Goal: Use online tool/utility: Utilize a website feature to perform a specific function

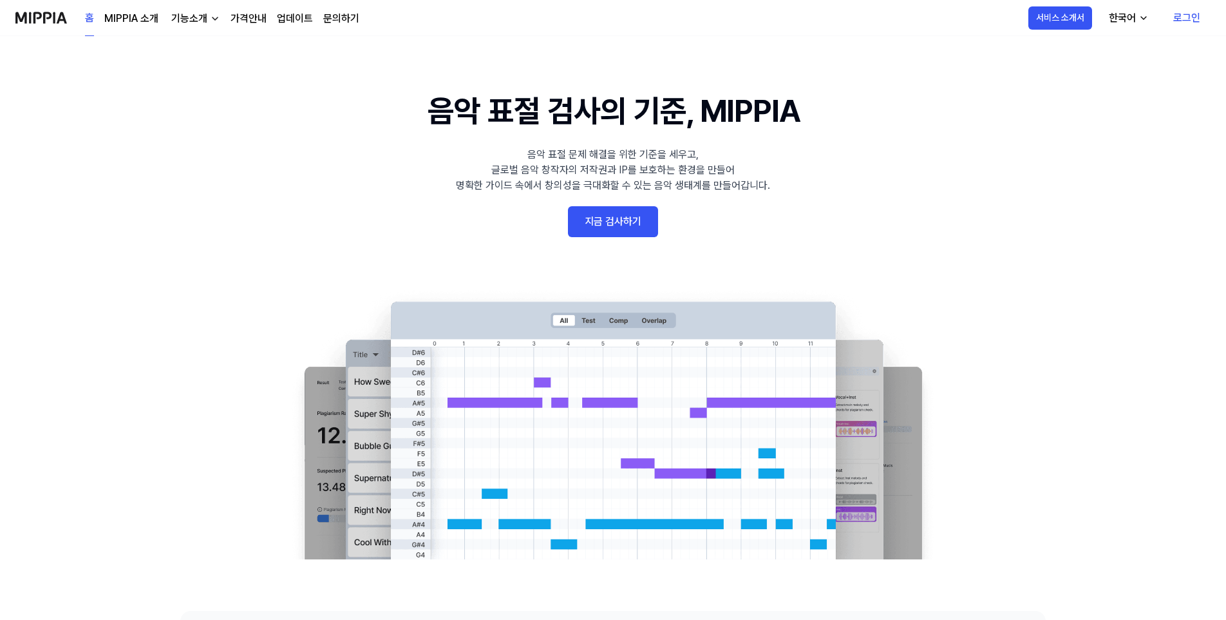
click at [602, 225] on link "지금 검사하기" at bounding box center [613, 221] width 90 height 31
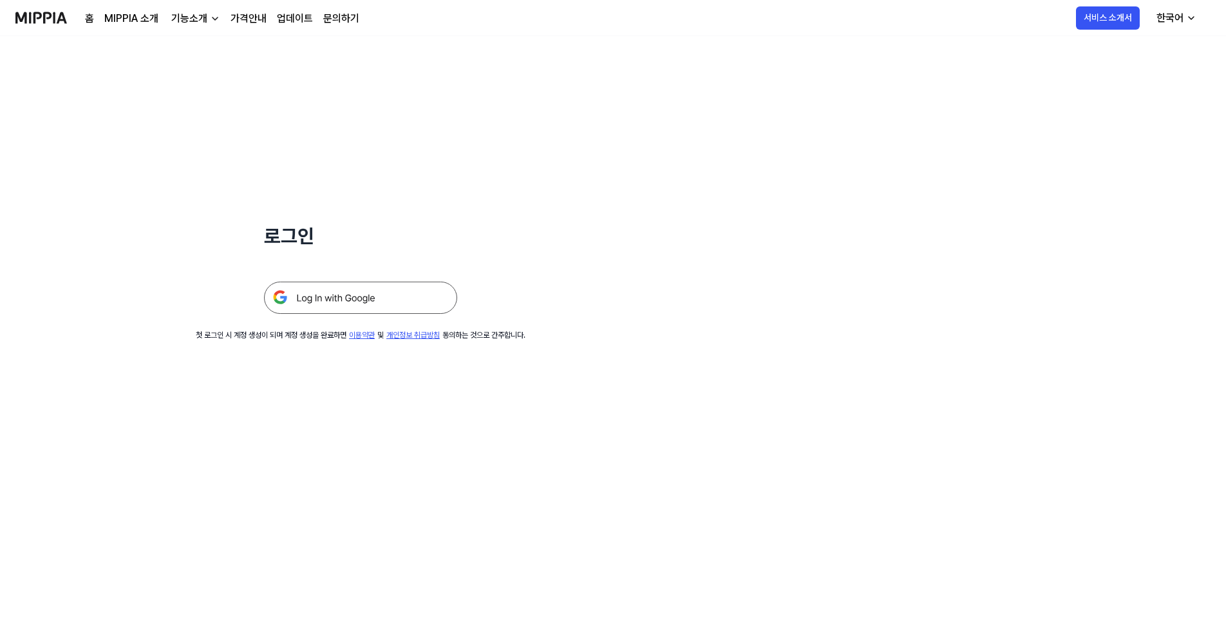
click at [301, 306] on img at bounding box center [360, 297] width 193 height 32
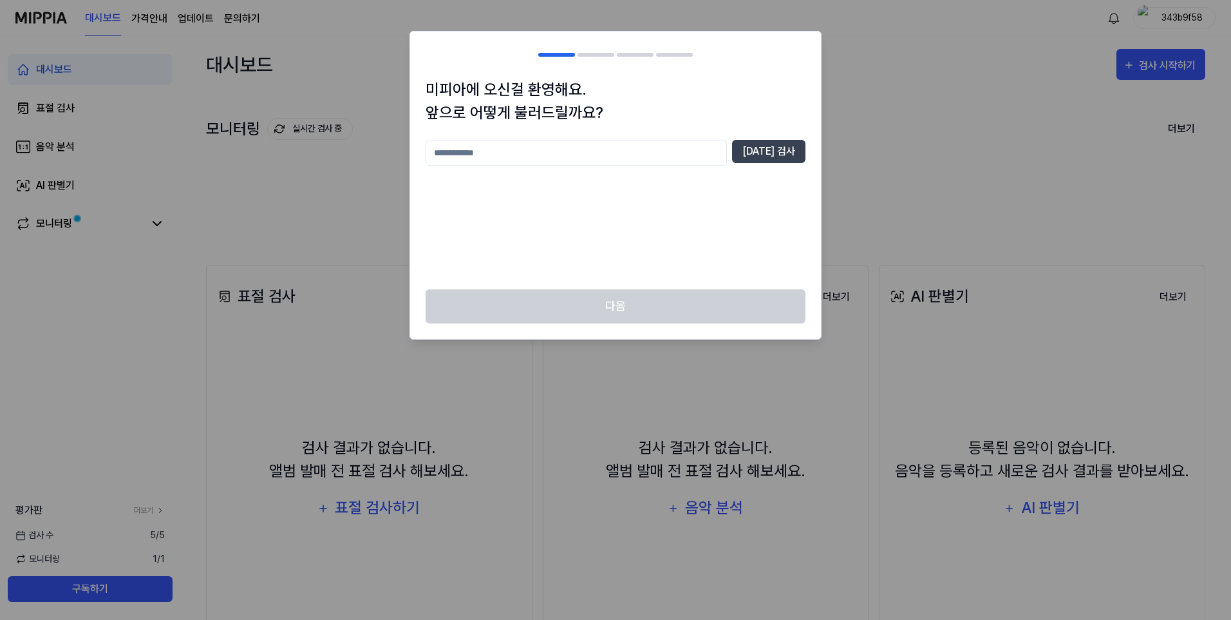
click at [478, 155] on input "text" at bounding box center [576, 153] width 301 height 26
type input "*"
type input "*******"
click at [777, 146] on button "[DATE] 검사" at bounding box center [768, 151] width 73 height 23
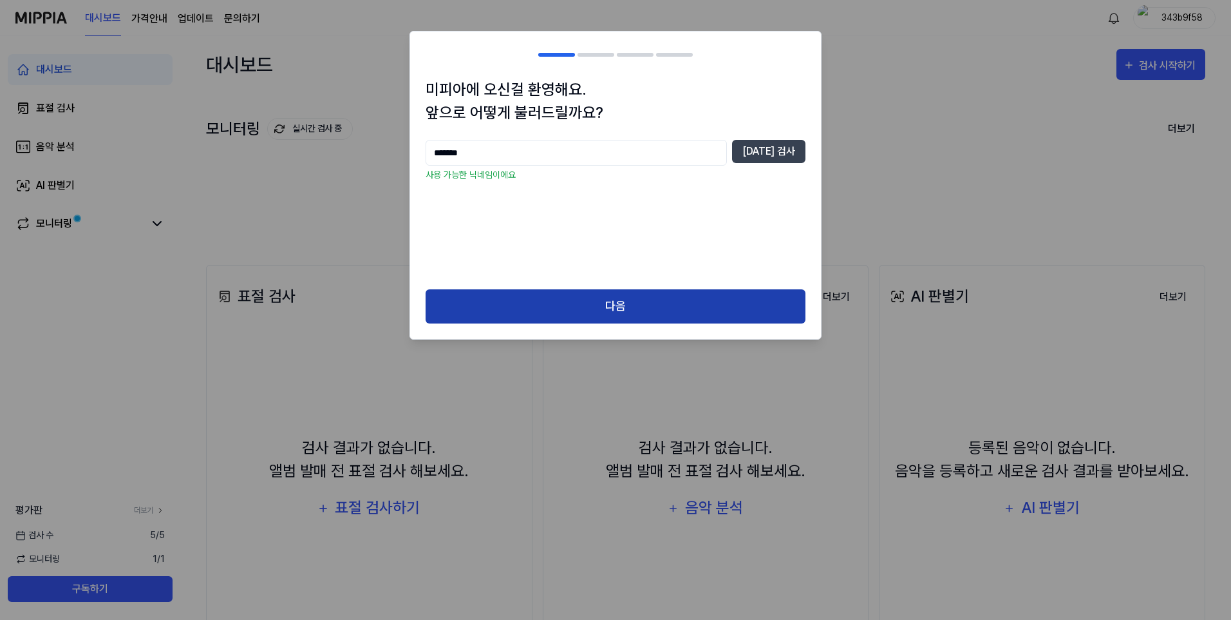
click at [585, 316] on button "다음" at bounding box center [616, 306] width 380 height 34
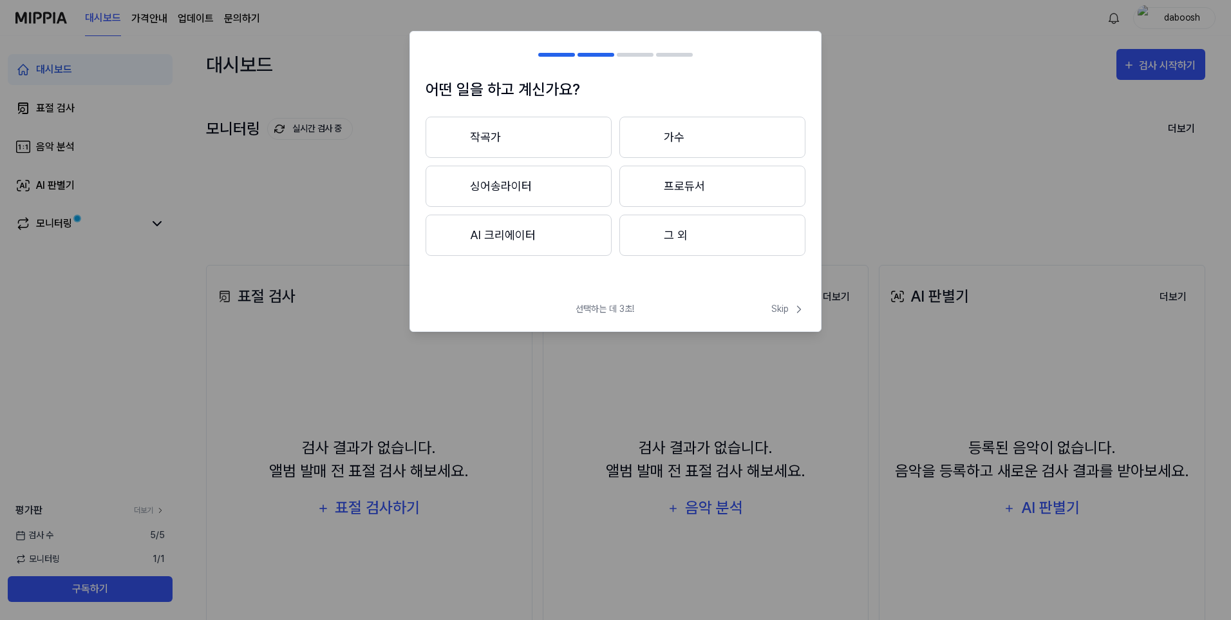
click at [585, 126] on button "작곡가" at bounding box center [519, 137] width 186 height 41
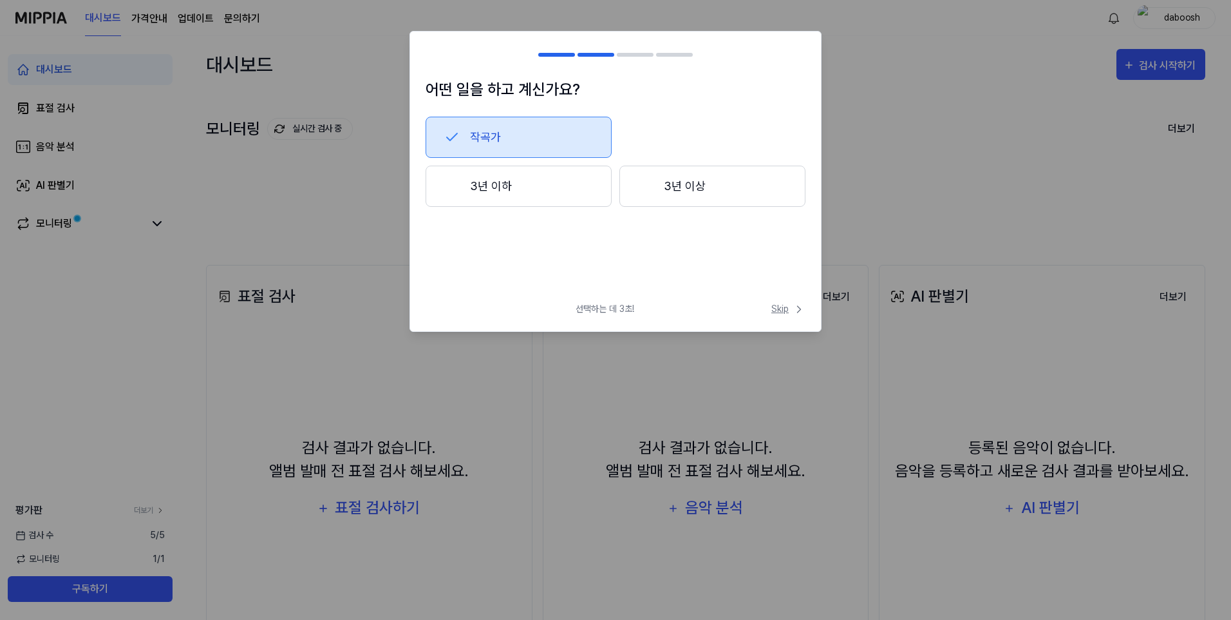
click at [786, 307] on span "Skip" at bounding box center [789, 309] width 34 height 14
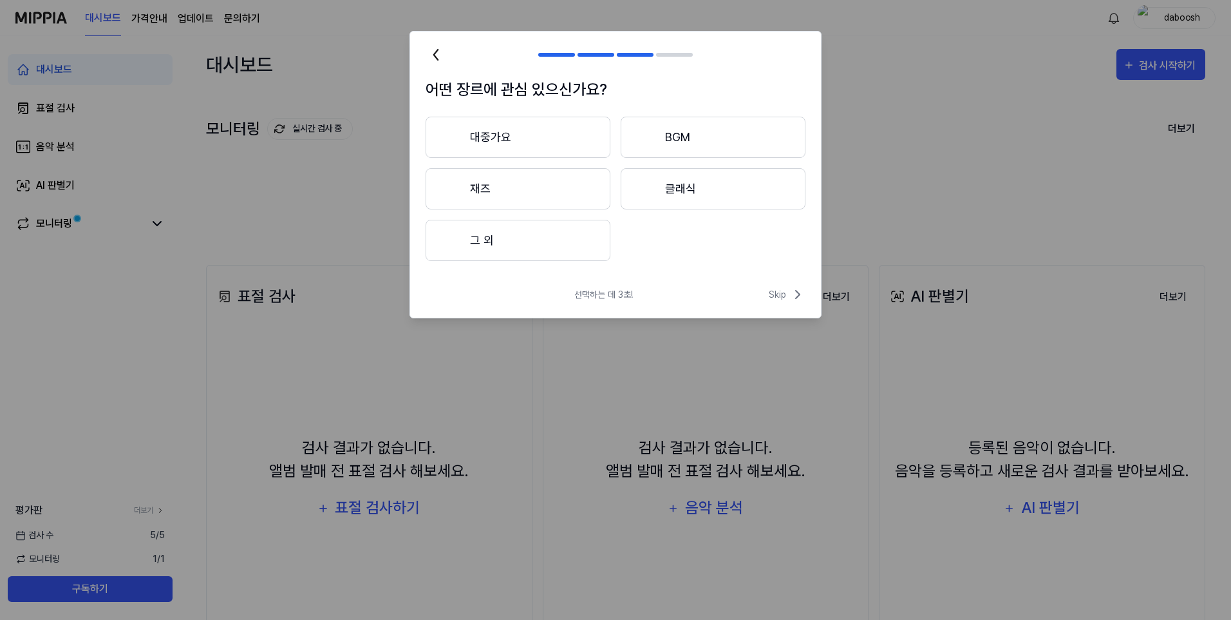
click at [546, 244] on button "그 외" at bounding box center [518, 240] width 185 height 41
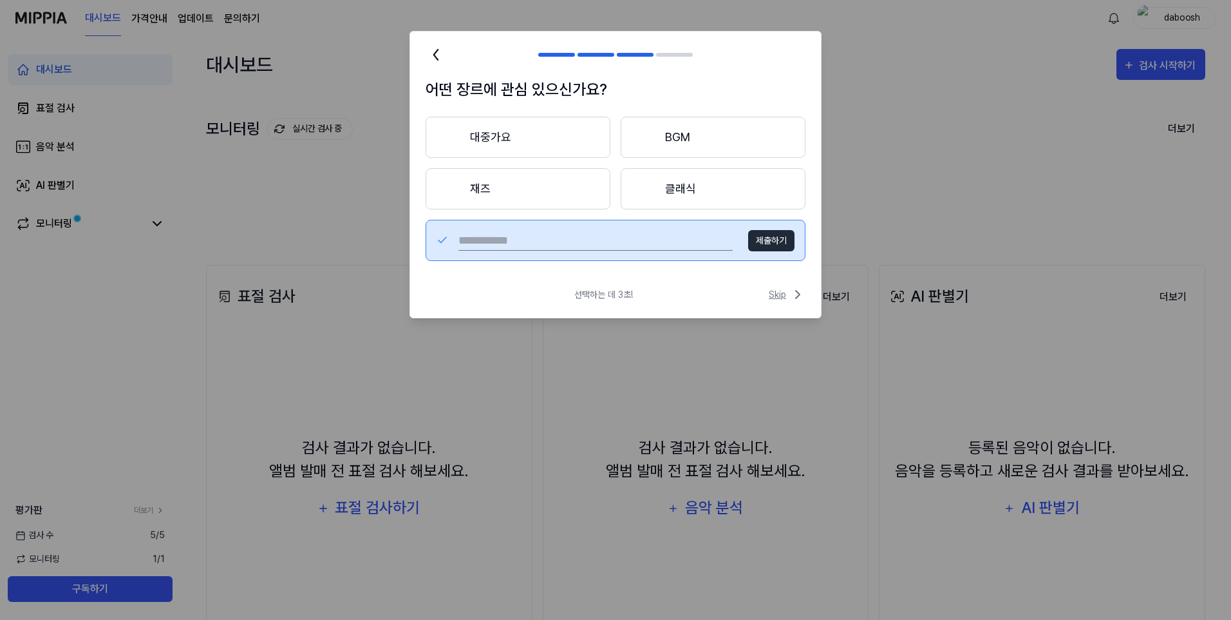
click at [783, 293] on span "Skip" at bounding box center [787, 294] width 37 height 15
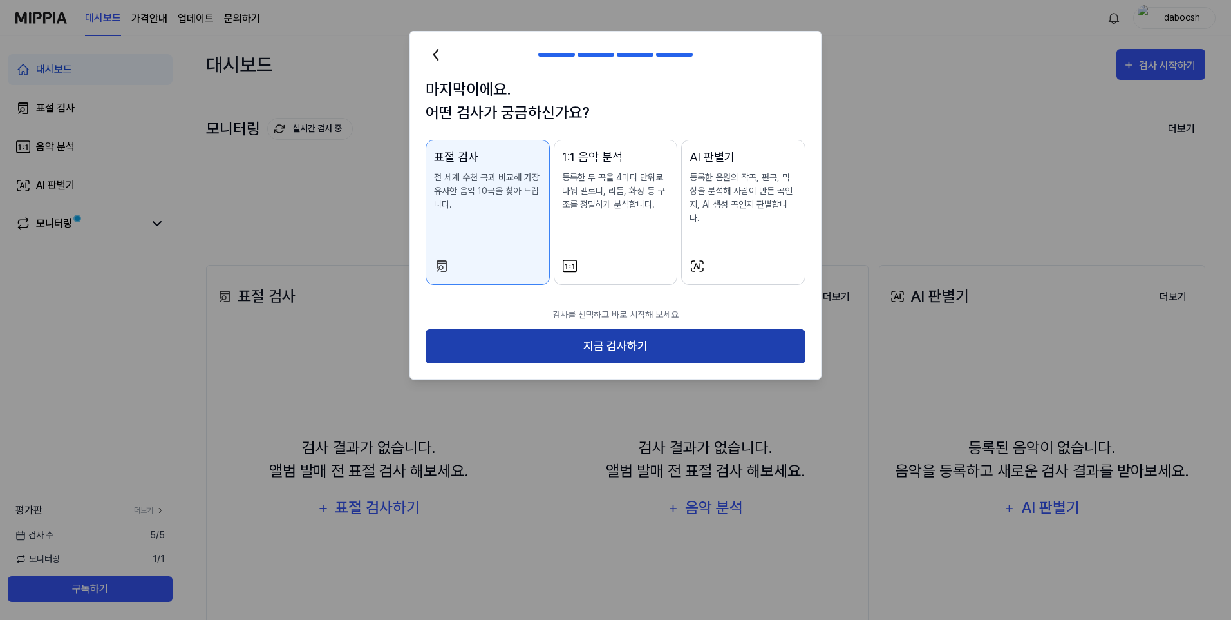
click at [611, 329] on button "지금 검사하기" at bounding box center [616, 346] width 380 height 34
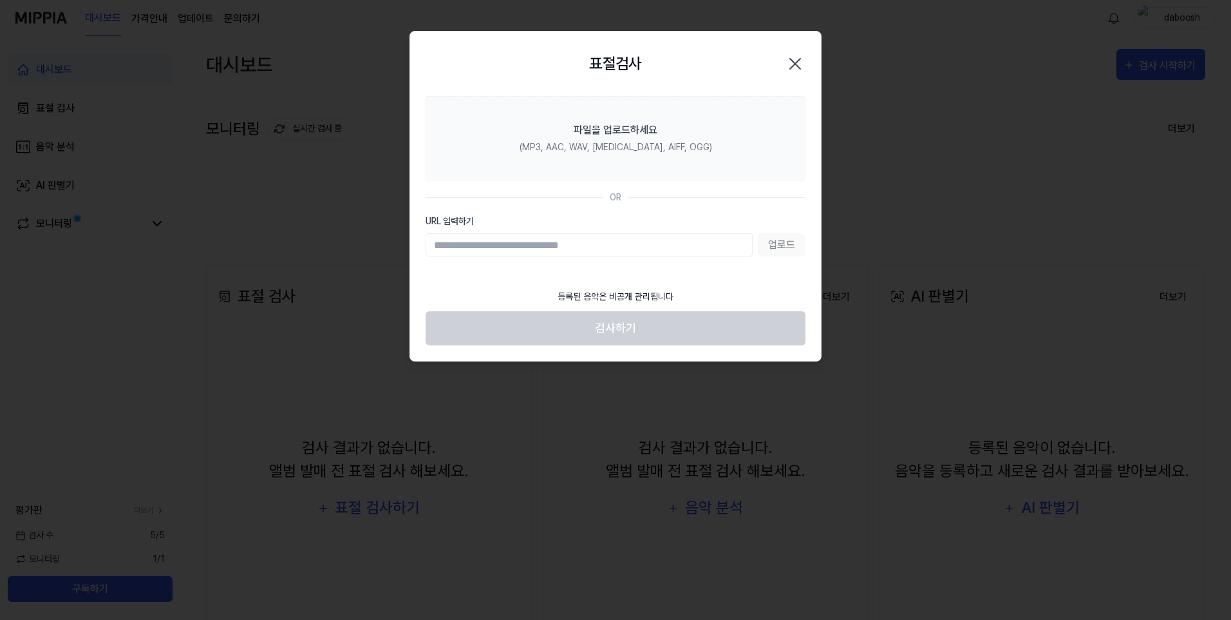
click at [576, 256] on input "URL 입력하기" at bounding box center [589, 244] width 327 height 23
click at [636, 296] on div "등록된 음악은 비공개 관리됩니다" at bounding box center [615, 296] width 131 height 29
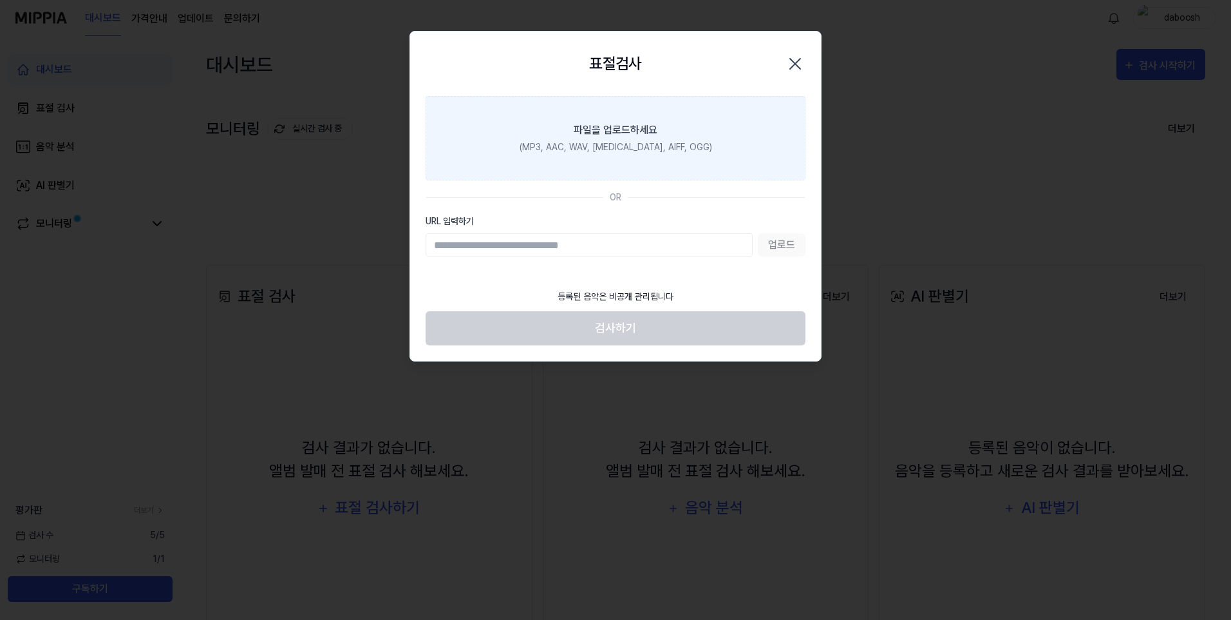
click at [623, 140] on div "(MP3, AAC, WAV, [MEDICAL_DATA], AIFF, OGG)" at bounding box center [616, 147] width 193 height 14
click at [0, 0] on input "파일을 업로드하세요 (MP3, AAC, WAV, [MEDICAL_DATA], AIFF, OGG)" at bounding box center [0, 0] width 0 height 0
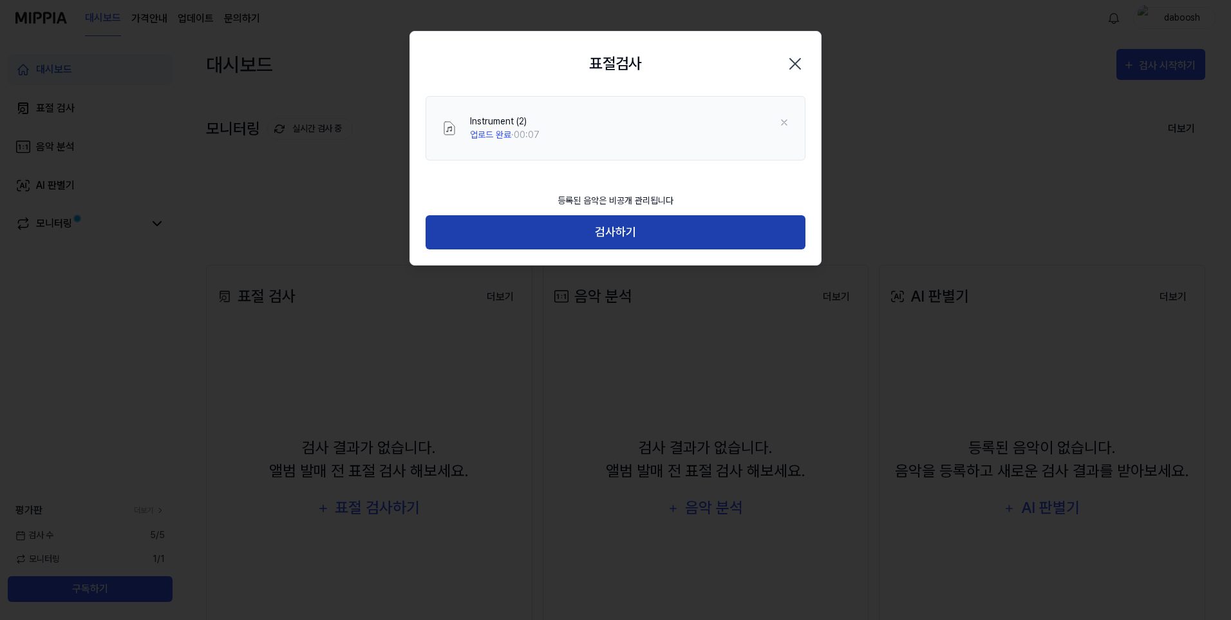
click at [602, 234] on button "검사하기" at bounding box center [616, 232] width 380 height 34
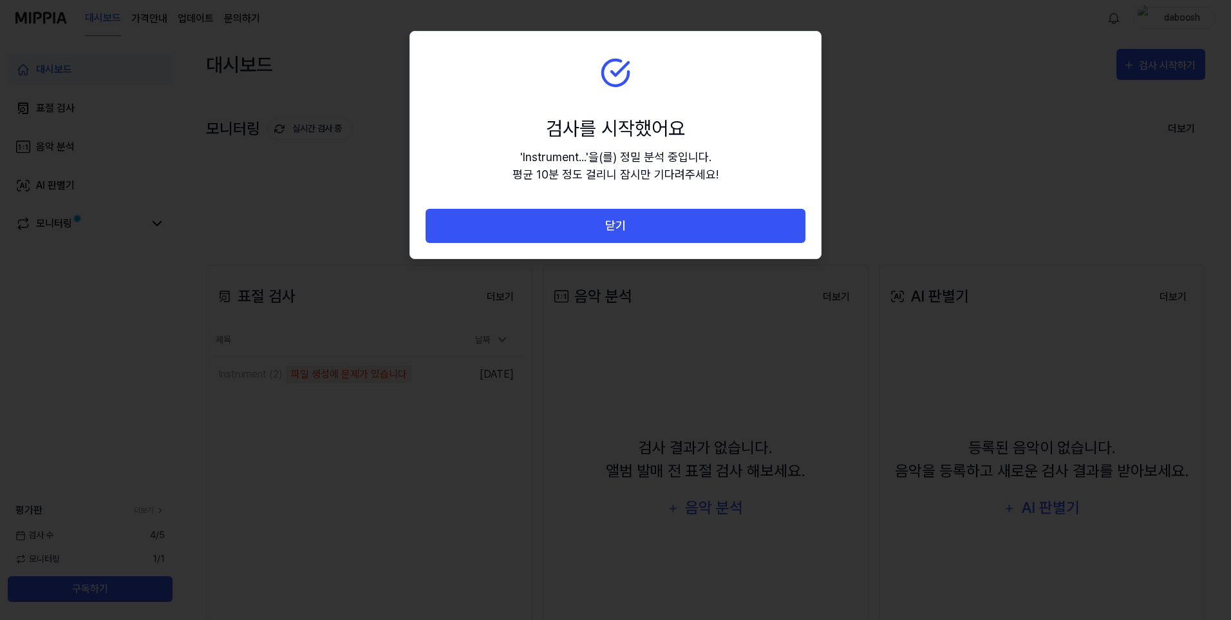
click at [808, 154] on section "검사를 시작했어요 ' Instrument... ' 을(를) 정밀 분석 중입니다. 평균 10분 정도 걸리니 잠시만 기다려주세요!" at bounding box center [615, 120] width 411 height 177
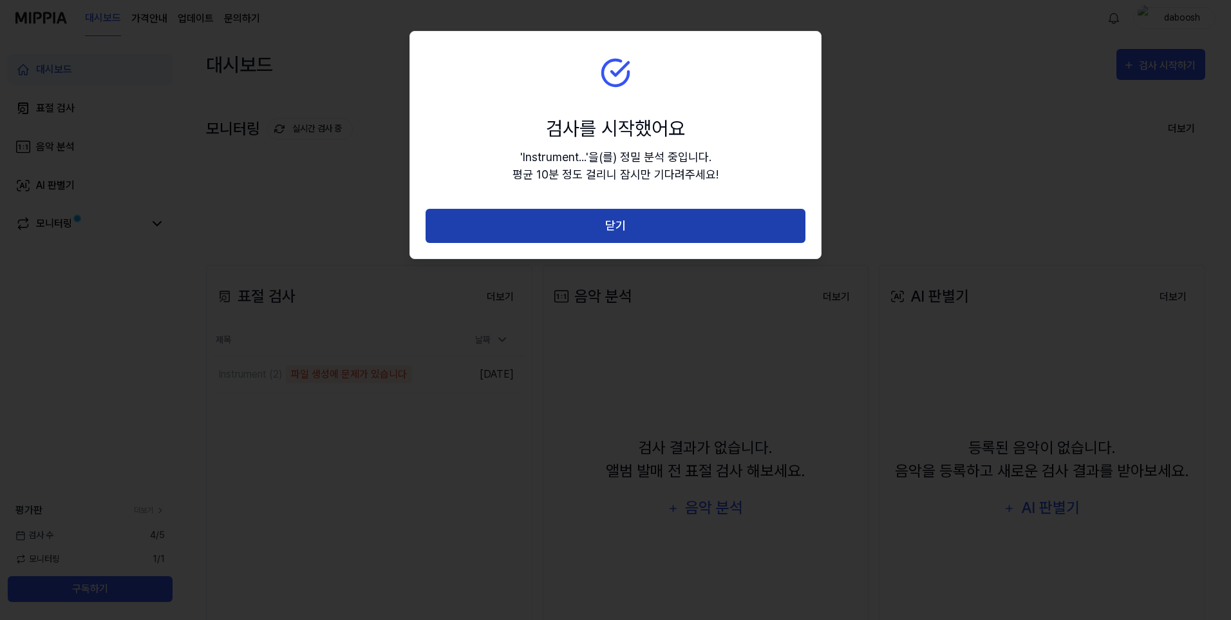
click at [648, 233] on button "닫기" at bounding box center [616, 226] width 380 height 34
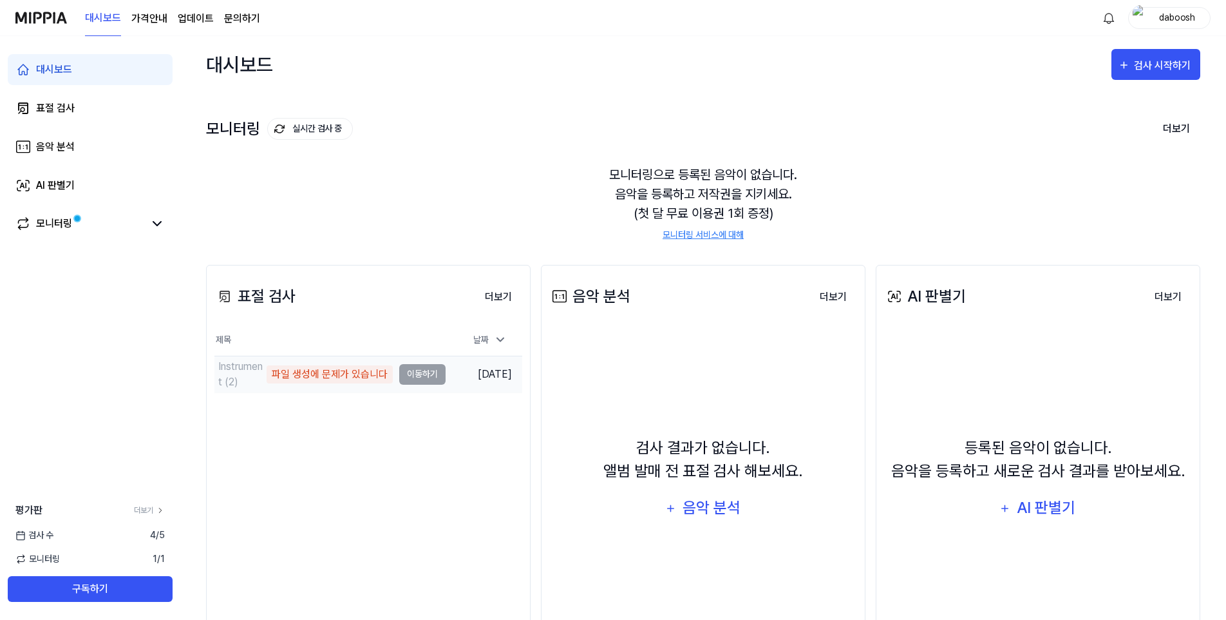
click at [356, 375] on div "파일 생성에 문제가 있습니다" at bounding box center [330, 374] width 126 height 18
click at [408, 372] on td "Instrument (2) 파일 생성에 문제가 있습니다 이동하기" at bounding box center [329, 374] width 231 height 36
